Goal: Entertainment & Leisure: Browse casually

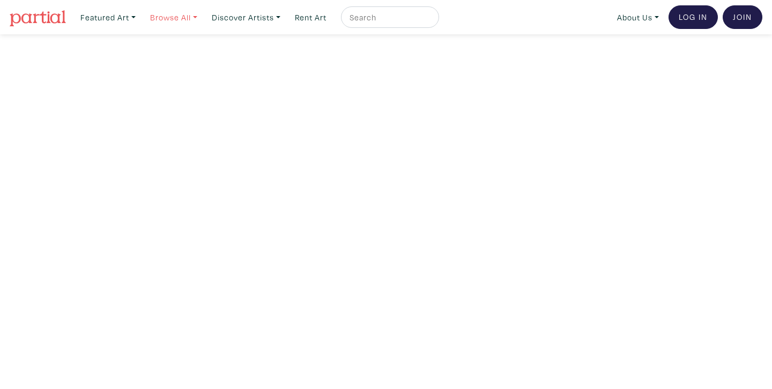
click at [141, 16] on link "Browse All" at bounding box center [108, 17] width 65 height 22
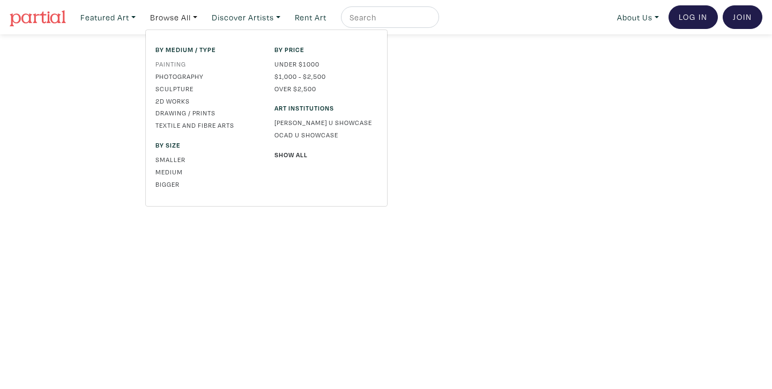
click at [178, 59] on link "Painting" at bounding box center [207, 64] width 103 height 10
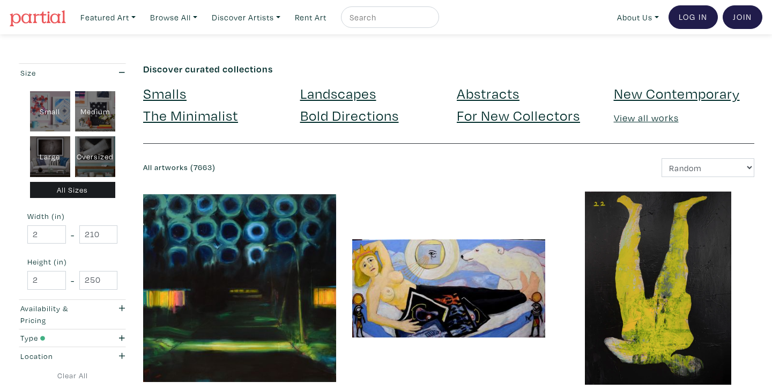
click at [634, 0] on nav "Featured Art Smalls Landscapes Abstracts New Contemporary The Minimalist Bold D…" at bounding box center [386, 17] width 772 height 34
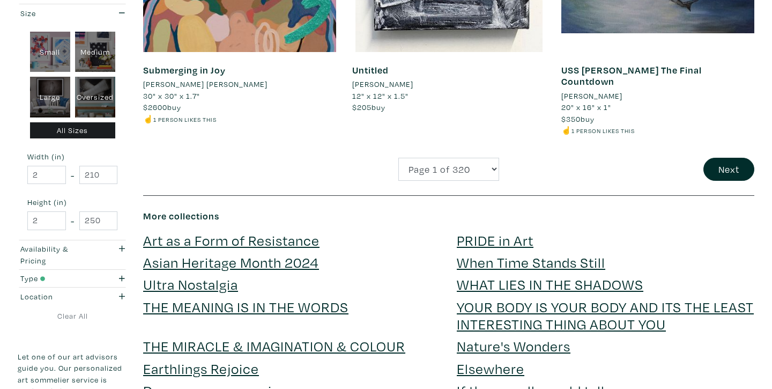
scroll to position [2362, 0]
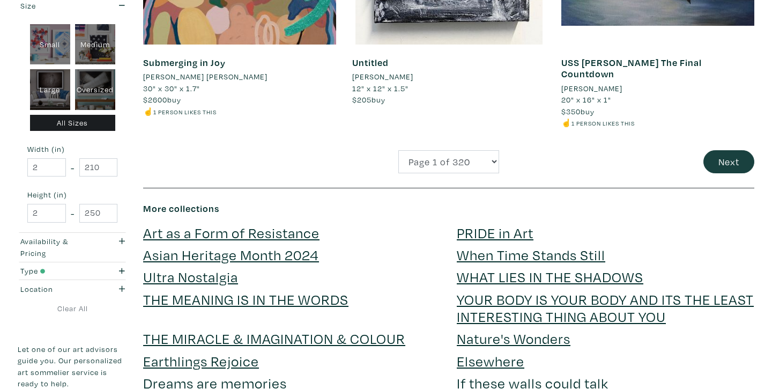
click at [717, 150] on button "Next" at bounding box center [729, 161] width 51 height 23
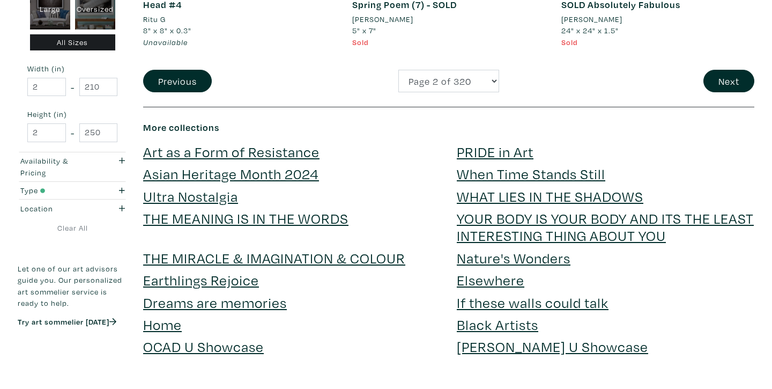
scroll to position [2373, 0]
click at [733, 70] on button "Next" at bounding box center [729, 81] width 51 height 23
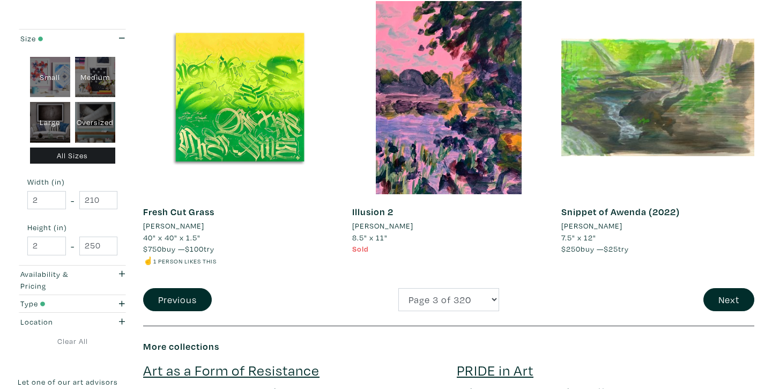
scroll to position [2244, 0]
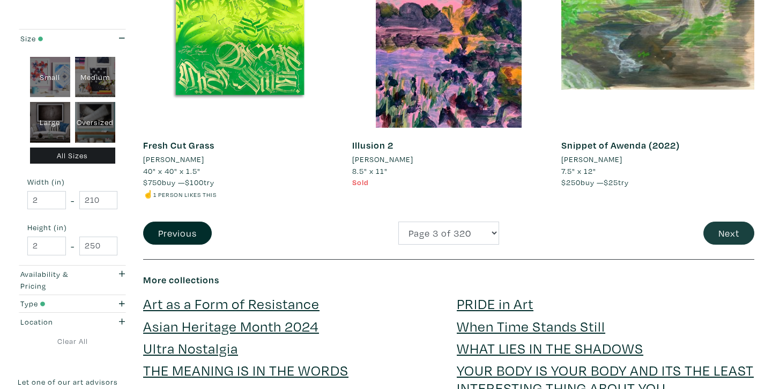
click at [714, 225] on button "Next" at bounding box center [729, 232] width 51 height 23
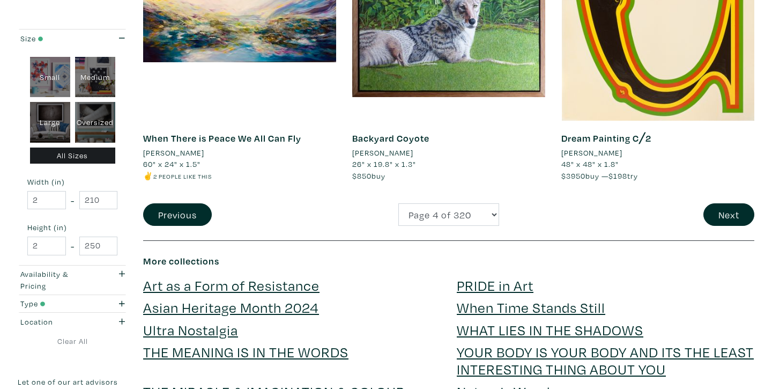
scroll to position [2243, 0]
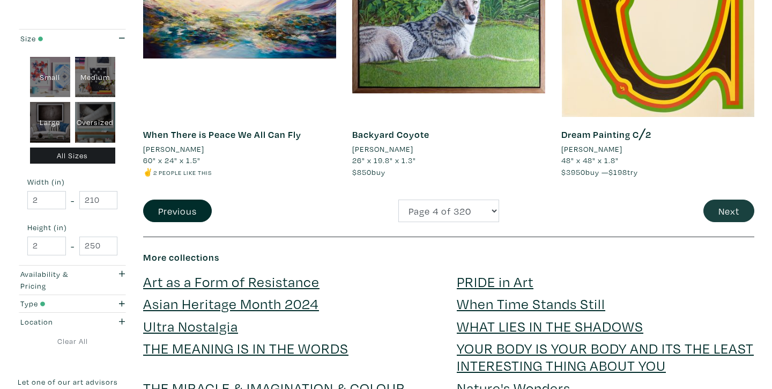
click at [729, 199] on button "Next" at bounding box center [729, 210] width 51 height 23
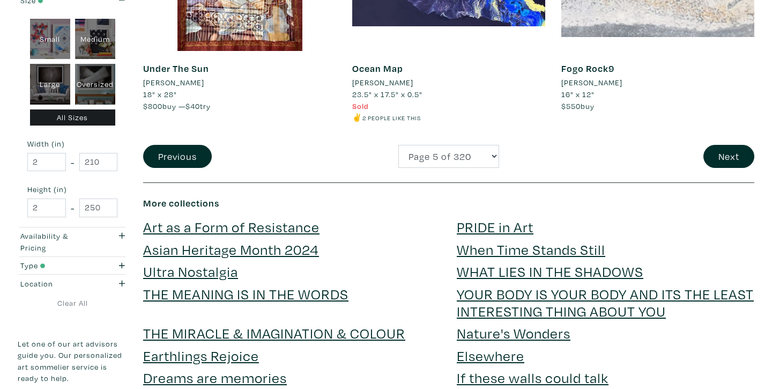
scroll to position [2345, 0]
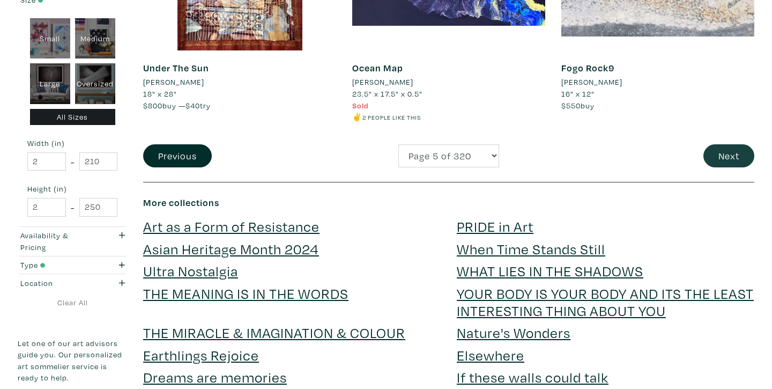
click at [718, 144] on button "Next" at bounding box center [729, 155] width 51 height 23
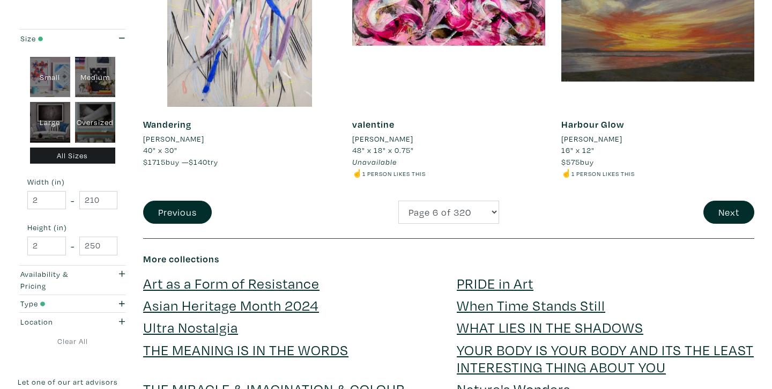
scroll to position [2310, 0]
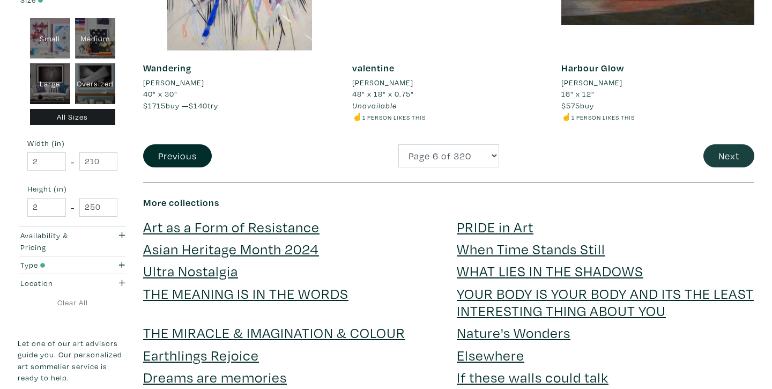
click at [735, 144] on button "Next" at bounding box center [729, 155] width 51 height 23
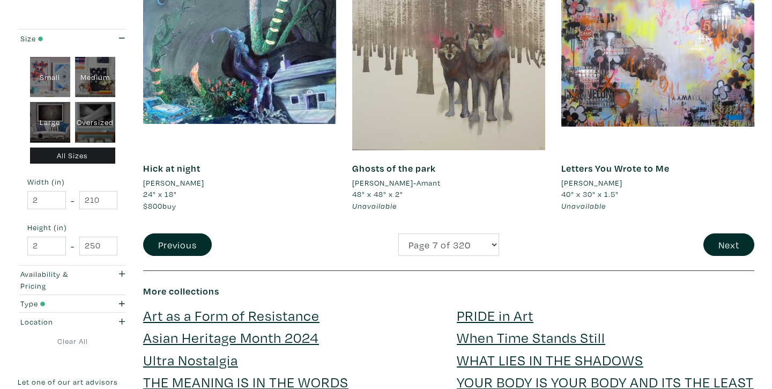
scroll to position [2169, 0]
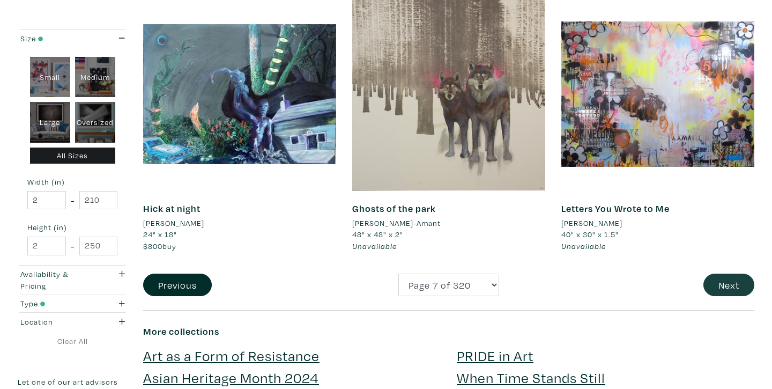
click at [726, 273] on button "Next" at bounding box center [729, 284] width 51 height 23
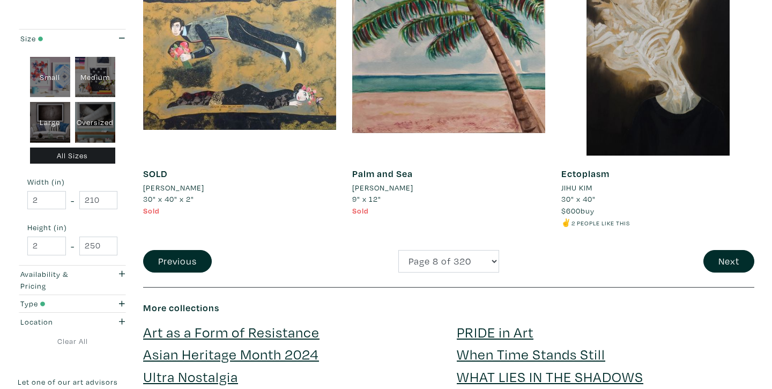
scroll to position [2232, 0]
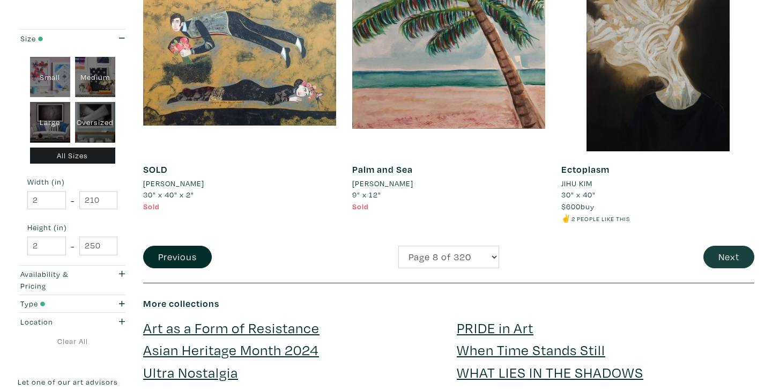
click at [733, 246] on button "Next" at bounding box center [729, 257] width 51 height 23
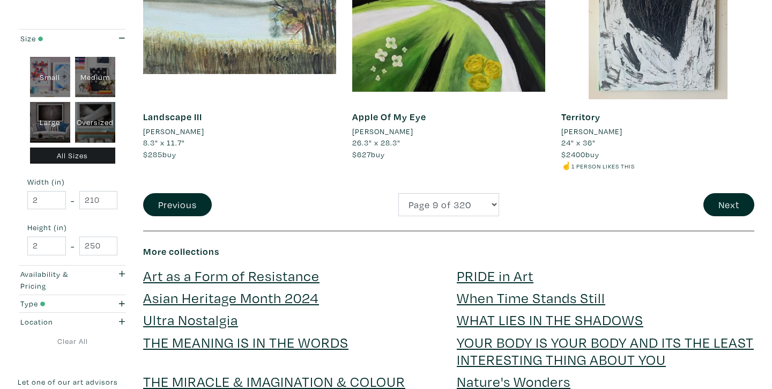
scroll to position [2263, 0]
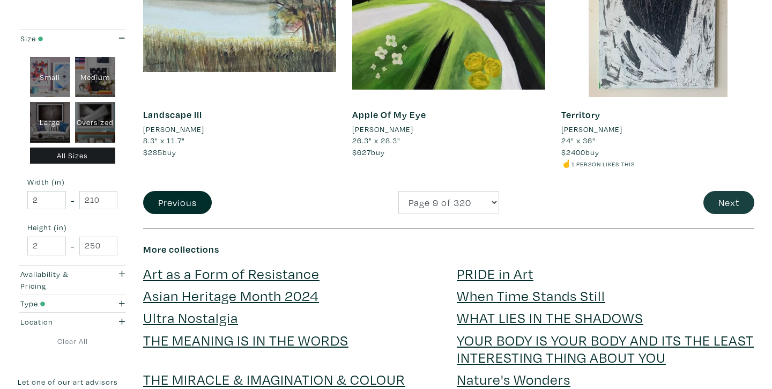
click at [723, 191] on button "Next" at bounding box center [729, 202] width 51 height 23
